Goal: Obtain resource: Obtain resource

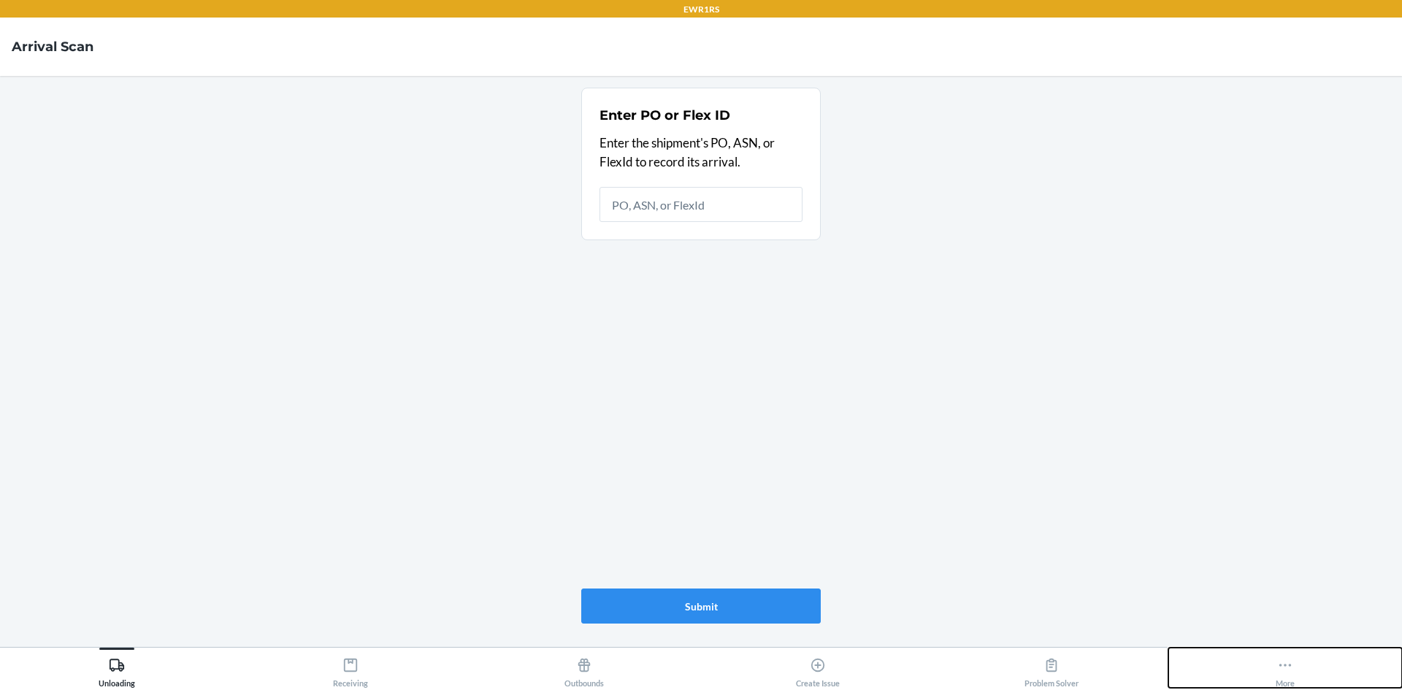
click at [1305, 663] on button "More" at bounding box center [1286, 668] width 234 height 40
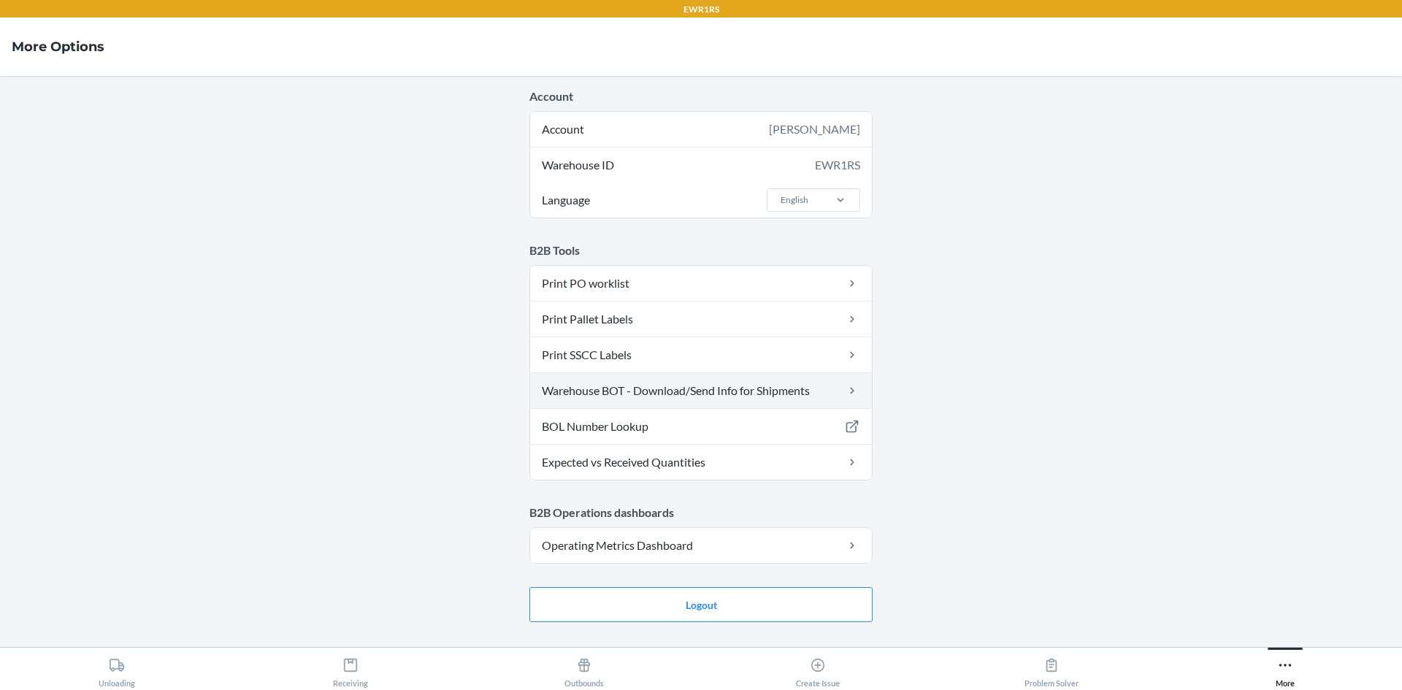
click at [758, 381] on link "Warehouse BOT - Download/Send Info for Shipments" at bounding box center [701, 390] width 342 height 35
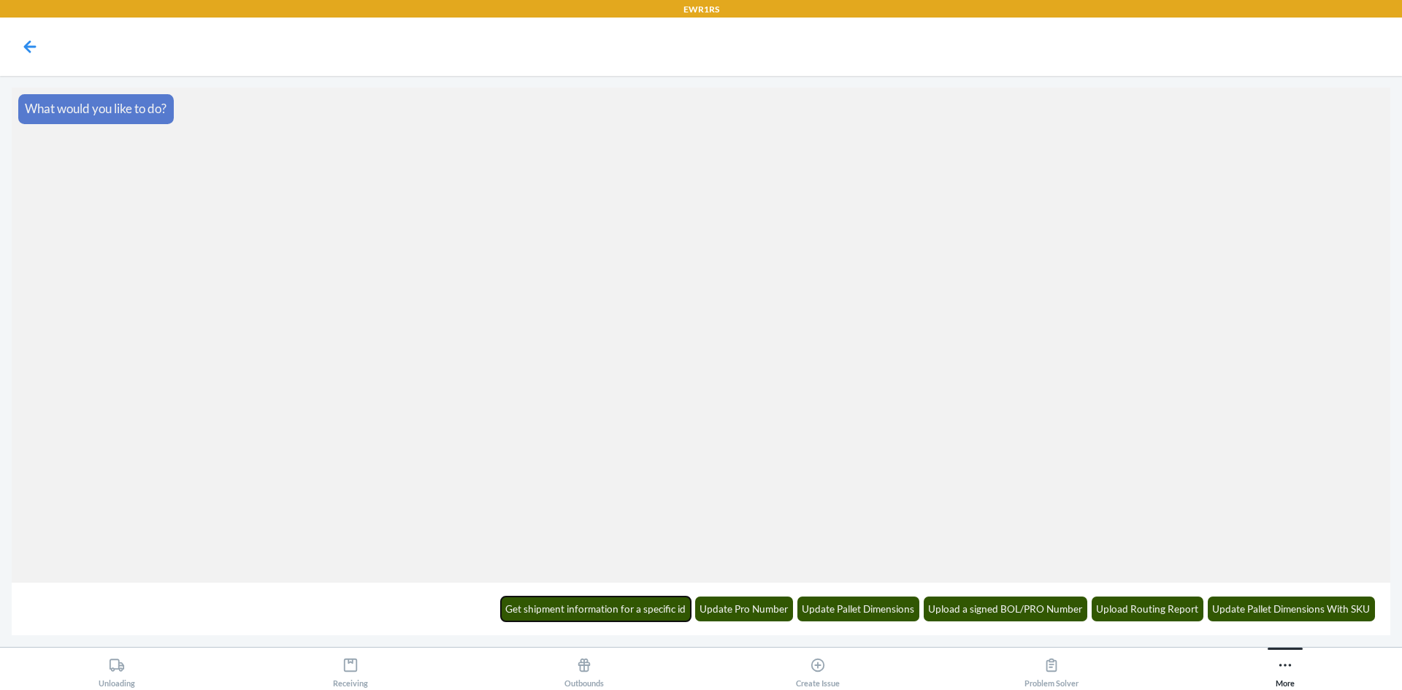
click at [668, 610] on button "Get shipment information for a specific id" at bounding box center [596, 609] width 191 height 25
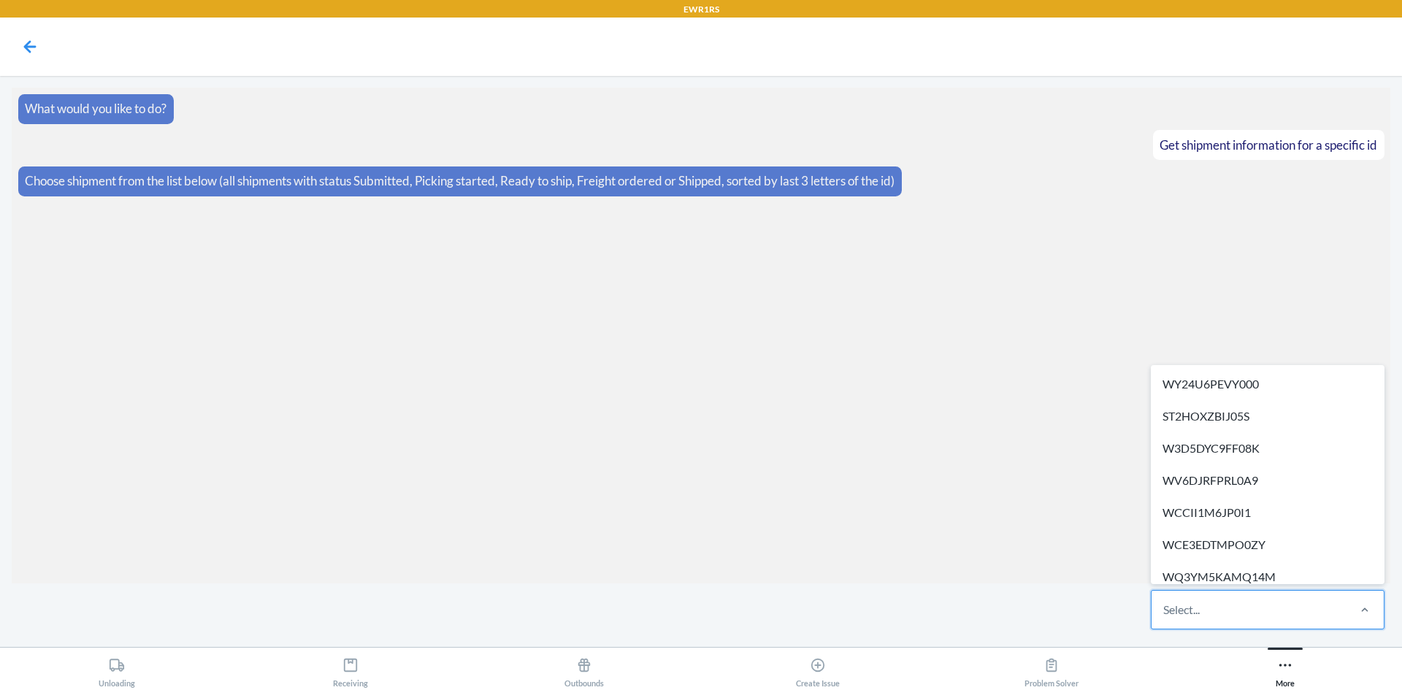
click at [1225, 622] on div "Select..." at bounding box center [1249, 610] width 194 height 38
click at [1165, 619] on input "option WY24U6PEVY000 focused, 1 of 286. 286 results available. Use Up and Down …" at bounding box center [1164, 610] width 1 height 18
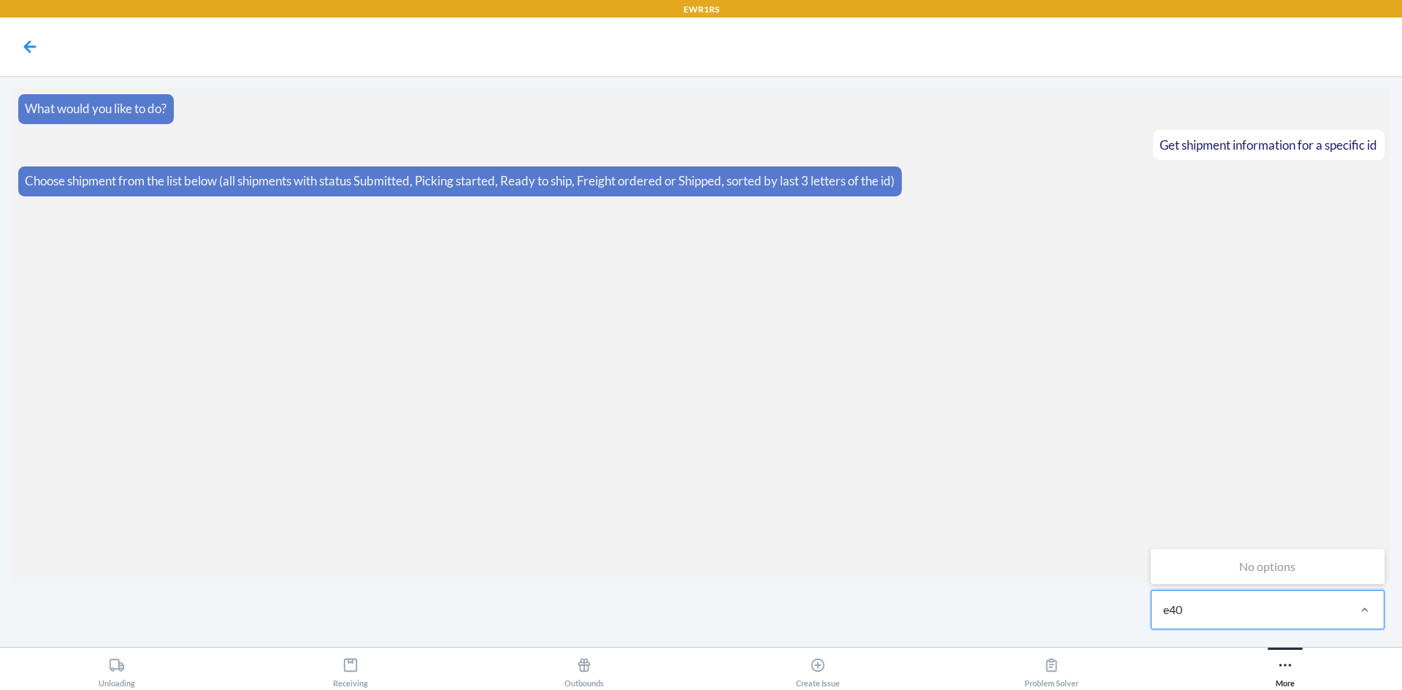
type input "e40"
click at [327, 394] on section "What would you like to do? Get shipment information for a specific id Choose sh…" at bounding box center [701, 336] width 1379 height 496
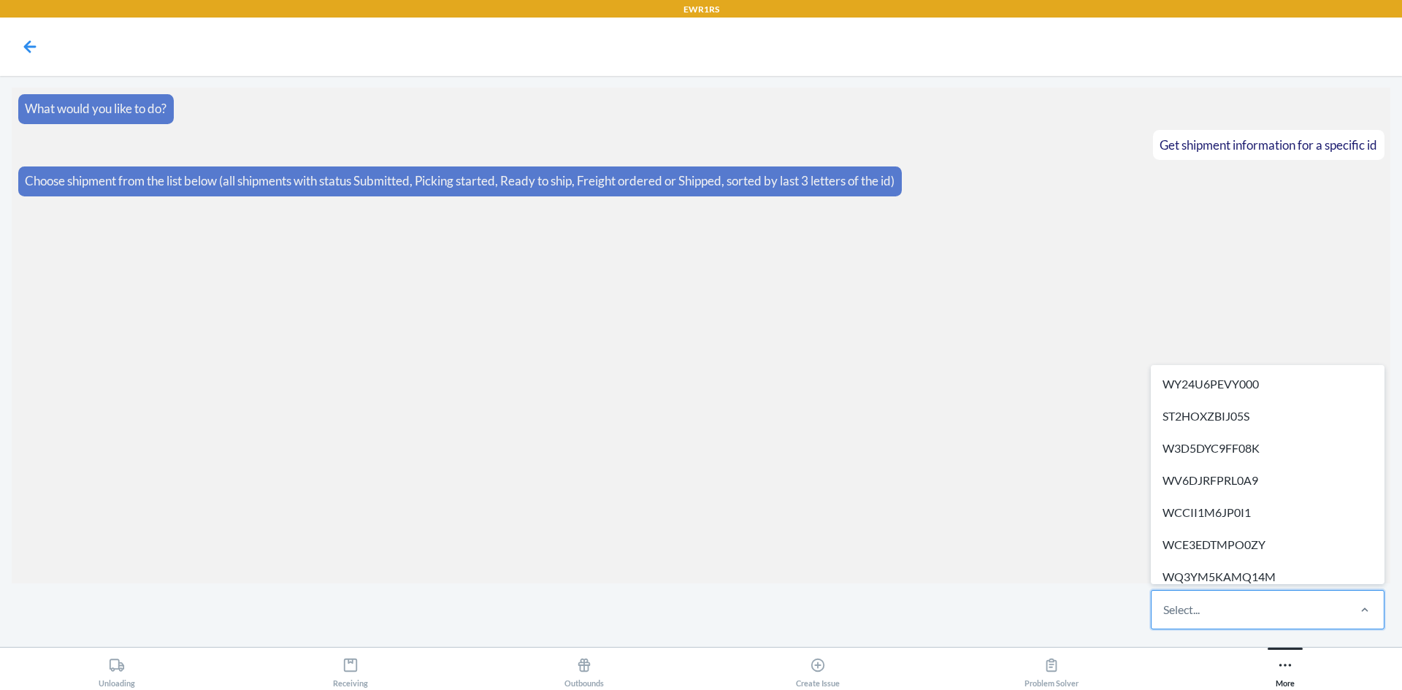
click at [1255, 604] on div "Select..." at bounding box center [1249, 610] width 194 height 38
click at [1165, 604] on input "option WY24U6PEVY000 focused, 1 of 286. 286 results available. Use Up and Down …" at bounding box center [1164, 610] width 1 height 18
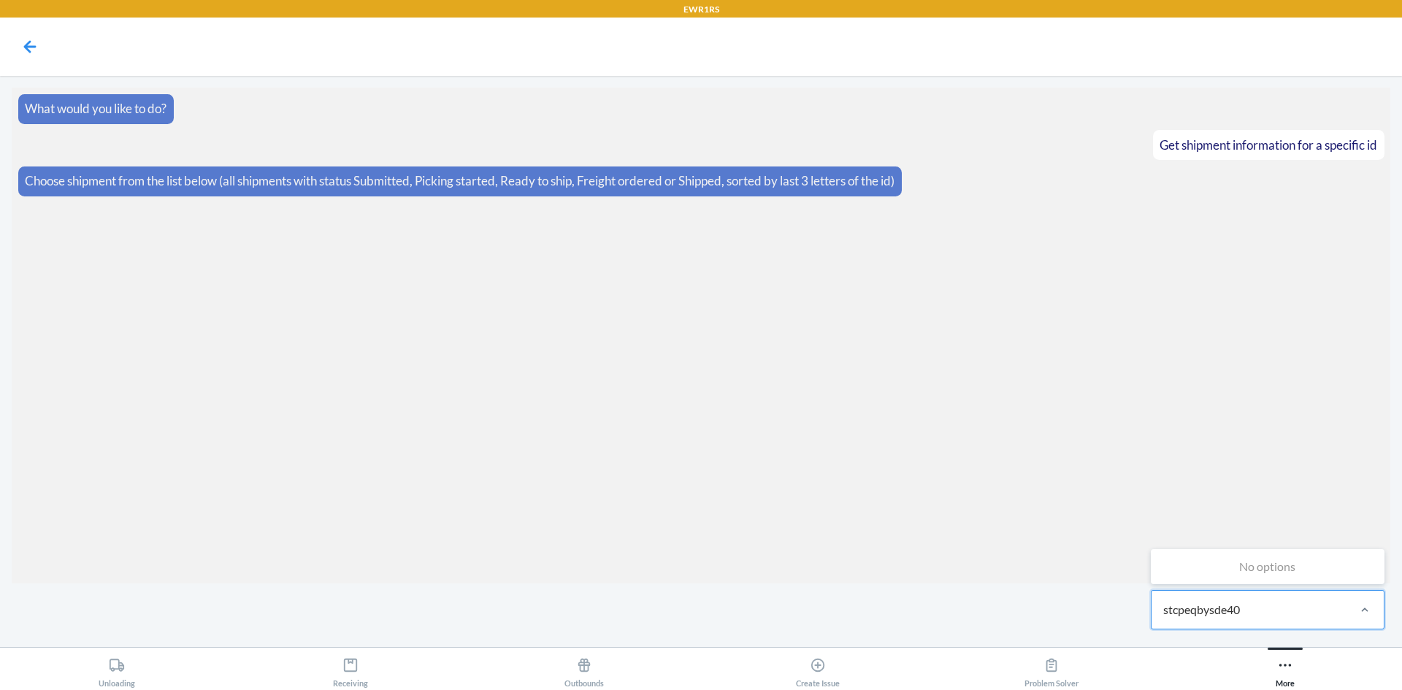
type input "stcpeqbysde40"
